Goal: Task Accomplishment & Management: Use online tool/utility

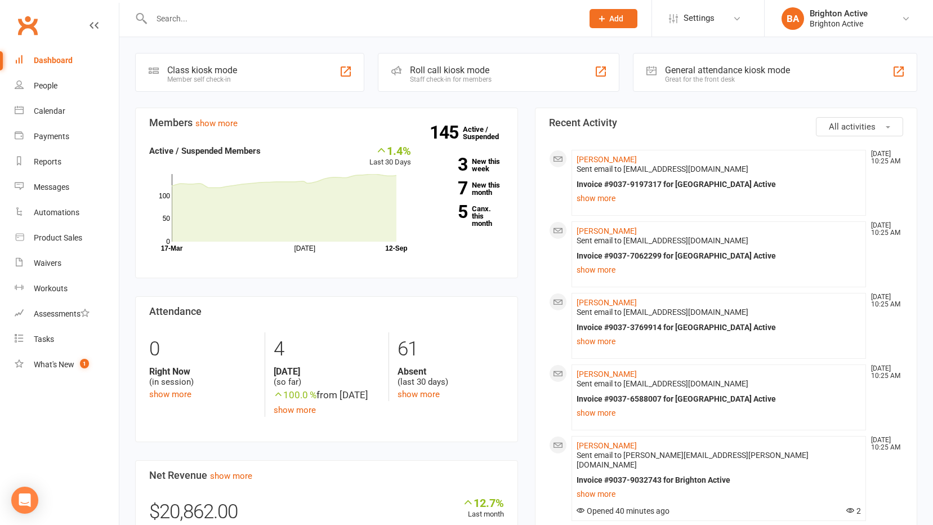
click at [700, 65] on div "General attendance kiosk mode" at bounding box center [727, 70] width 125 height 11
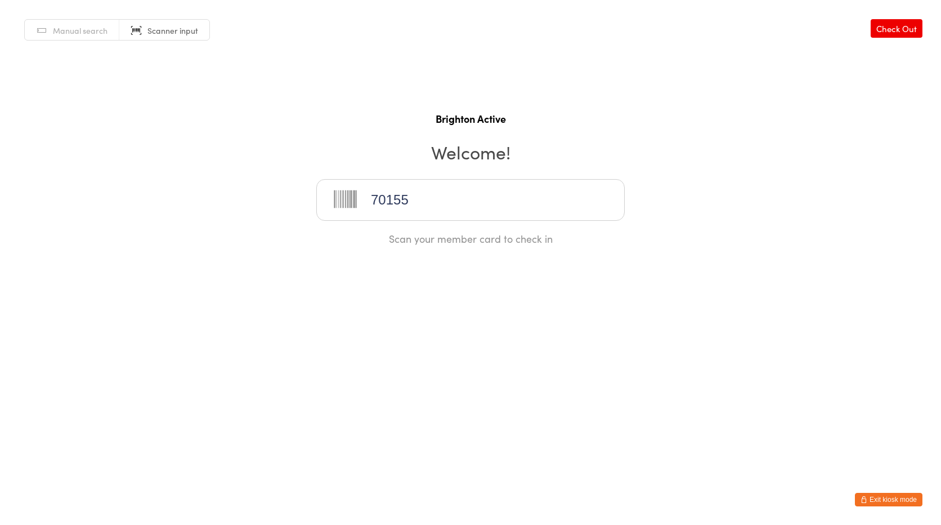
type input "70155"
type input "70371"
